Goal: Information Seeking & Learning: Learn about a topic

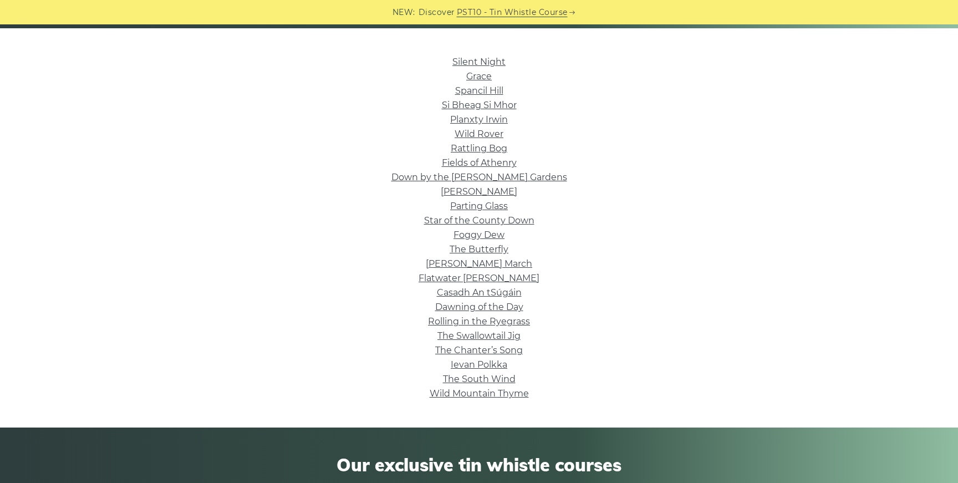
scroll to position [273, 0]
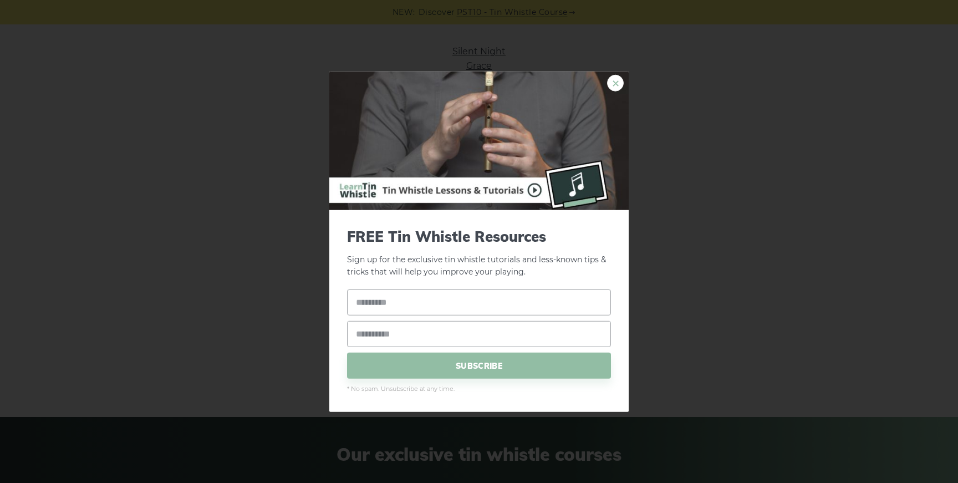
click at [621, 80] on link "×" at bounding box center [615, 82] width 17 height 17
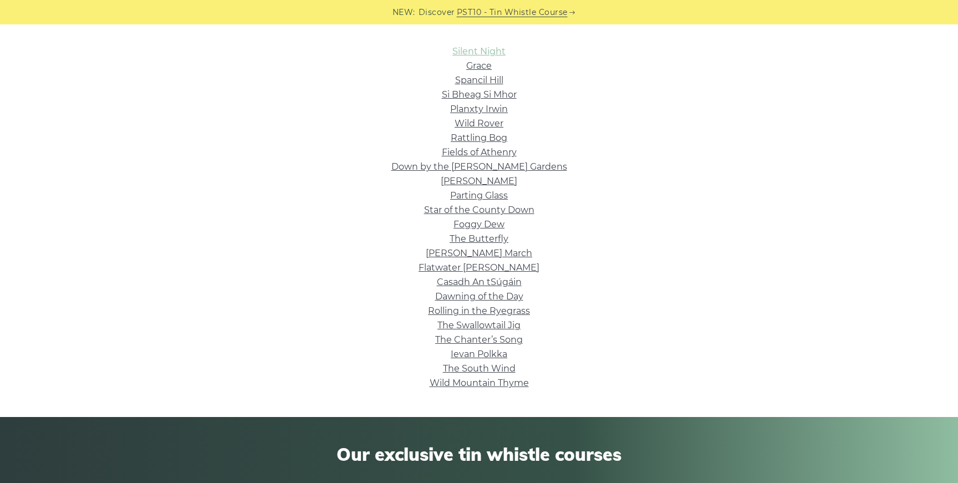
click at [497, 54] on link "Silent Night" at bounding box center [478, 51] width 53 height 11
click at [473, 71] on li "Grace" at bounding box center [478, 66] width 625 height 14
click at [477, 67] on link "Grace" at bounding box center [478, 65] width 25 height 11
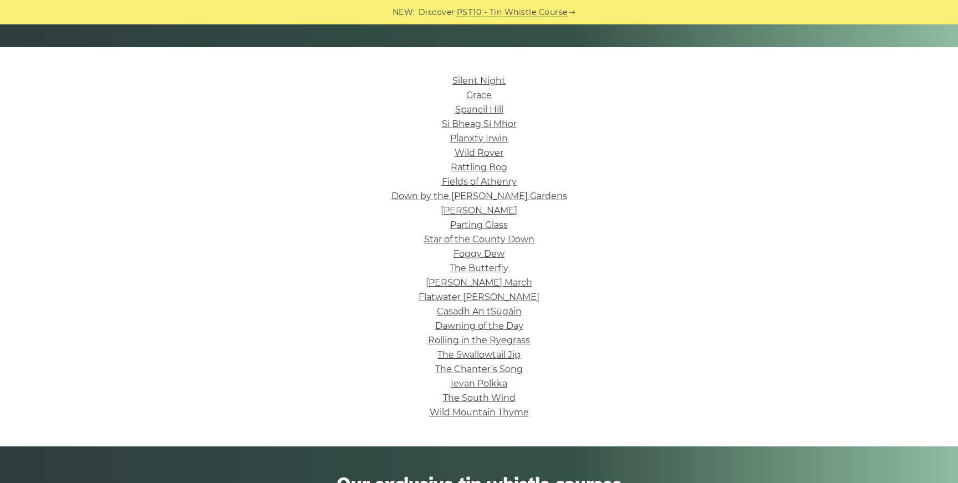
scroll to position [241, 0]
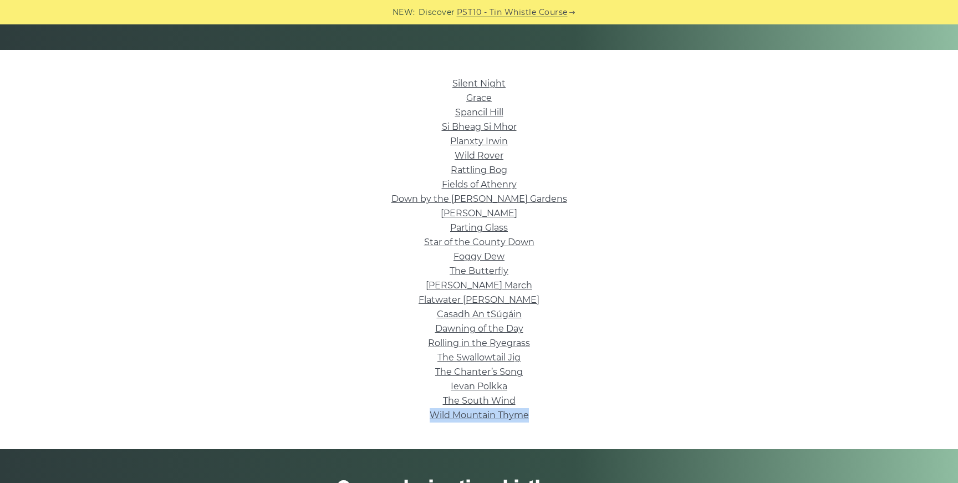
drag, startPoint x: 543, startPoint y: 418, endPoint x: 415, endPoint y: 418, distance: 128.0
click at [415, 418] on li "Wild Mountain Thyme" at bounding box center [478, 415] width 625 height 14
copy link "Wild Mountain Thyme"
click at [509, 420] on link "Wild Mountain Thyme" at bounding box center [478, 415] width 99 height 11
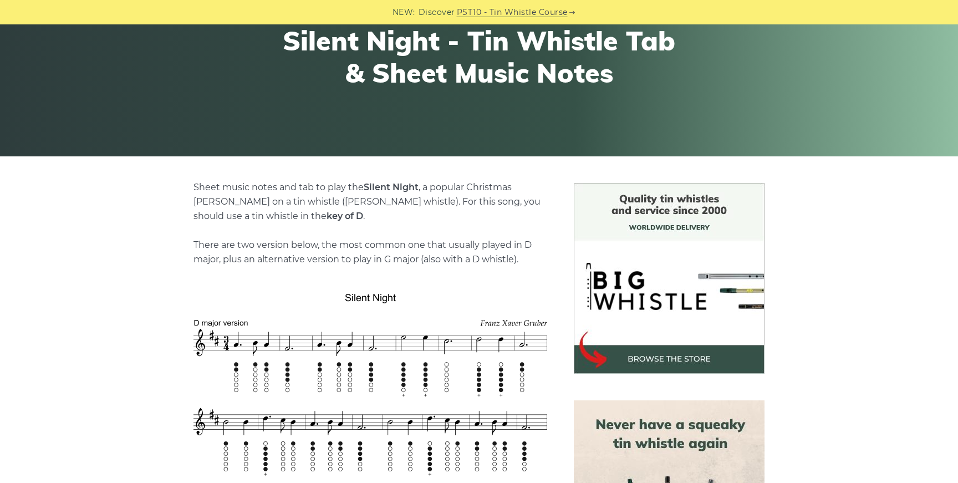
scroll to position [280, 0]
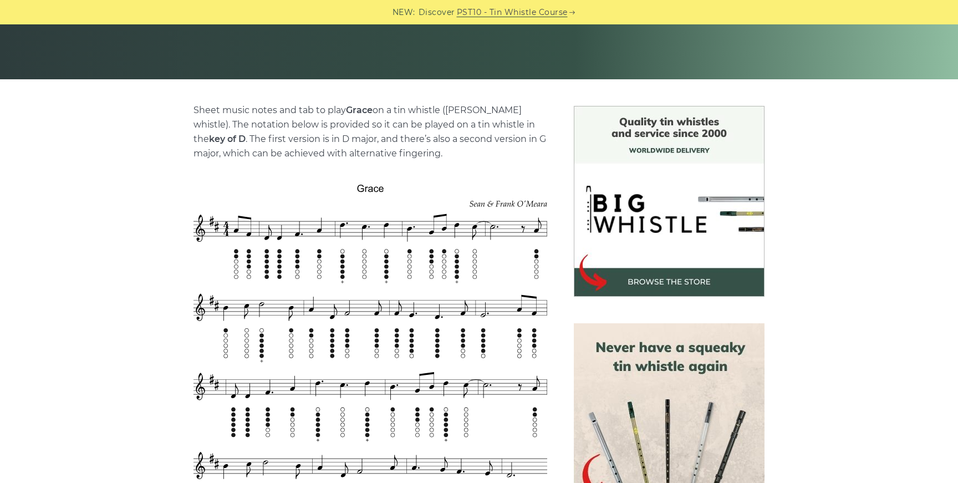
scroll to position [212, 0]
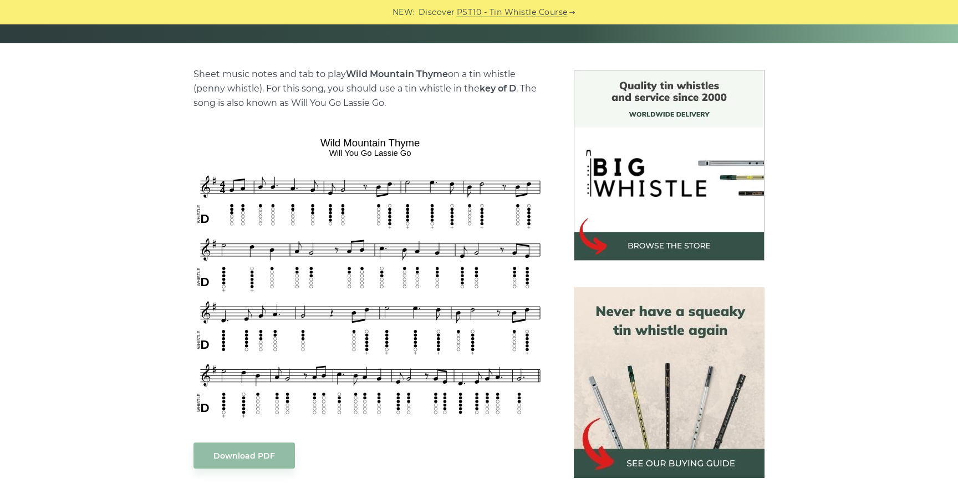
scroll to position [243, 0]
